Goal: Check status: Check status

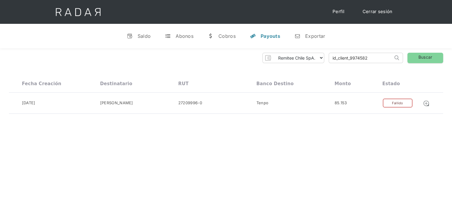
drag, startPoint x: 369, startPoint y: 59, endPoint x: 351, endPoint y: 61, distance: 18.5
click at [351, 61] on input "id_client_9974582" at bounding box center [361, 58] width 64 height 10
paste input "0866"
type input "id_client_9970866R01"
click at [416, 56] on link "Buscar" at bounding box center [425, 58] width 36 height 10
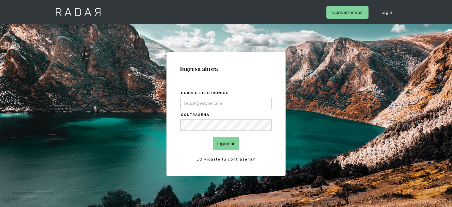
type input "[EMAIL_ADDRESS][DOMAIN_NAME]"
click at [225, 147] on input "Ingresar" at bounding box center [226, 142] width 26 height 13
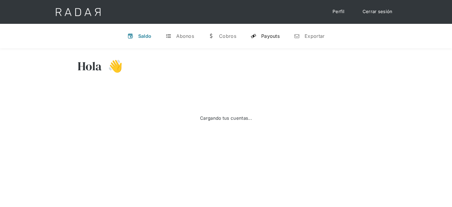
click at [265, 36] on div "Payouts" at bounding box center [270, 36] width 18 height 6
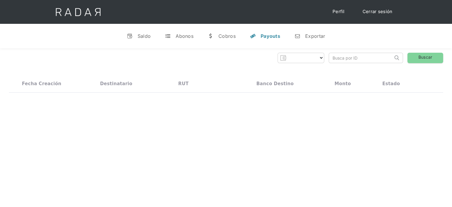
click at [374, 53] on input "search" at bounding box center [361, 58] width 64 height 10
select select "remitee"
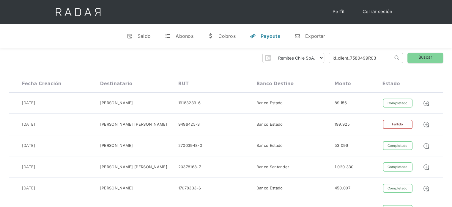
drag, startPoint x: 368, startPoint y: 57, endPoint x: 351, endPoint y: 58, distance: 17.5
click at [351, 58] on input "id_client_7580499R03" at bounding box center [361, 58] width 64 height 10
paste input "9970866"
click at [377, 57] on input "id_client_9970866R03" at bounding box center [361, 58] width 64 height 10
click at [410, 55] on link "Buscar" at bounding box center [425, 58] width 36 height 10
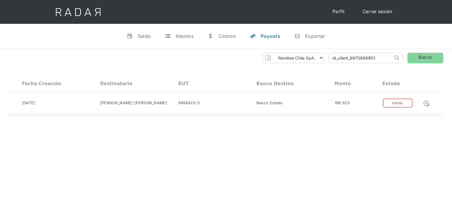
click at [391, 97] on div "[DATE] [PERSON_NAME] [PERSON_NAME] 9496425-3 Banco Estado 199.925 Completado Pe…" at bounding box center [226, 102] width 434 height 21
drag, startPoint x: 377, startPoint y: 58, endPoint x: 307, endPoint y: 59, distance: 70.7
click at [307, 59] on div "Remitee Chile SpA. Thank you! Your submission has been received! Oops! Somethin…" at bounding box center [226, 58] width 434 height 10
paste input "4582"
type input "id_client_9974582R01"
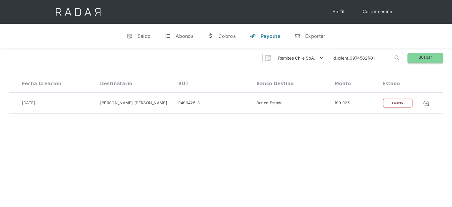
click at [430, 56] on link "Buscar" at bounding box center [425, 58] width 36 height 10
click at [391, 104] on div "Fallido" at bounding box center [398, 102] width 30 height 9
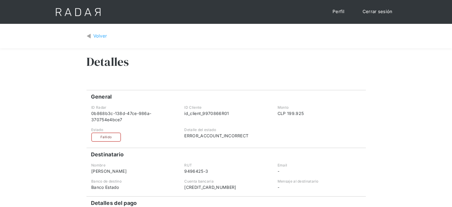
click at [96, 34] on div "Volver" at bounding box center [100, 36] width 14 height 7
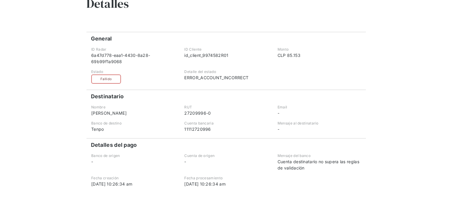
scroll to position [59, 0]
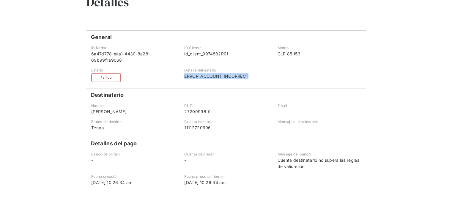
drag, startPoint x: 249, startPoint y: 75, endPoint x: 183, endPoint y: 75, distance: 66.0
click at [183, 75] on div "Detalle del estado ERROR_ACCOUNT_INCORRECT" at bounding box center [226, 74] width 92 height 15
